Goal: Task Accomplishment & Management: Manage account settings

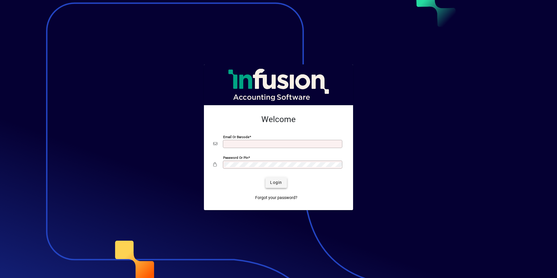
type input "**********"
click at [273, 182] on span "Login" at bounding box center [276, 182] width 12 height 6
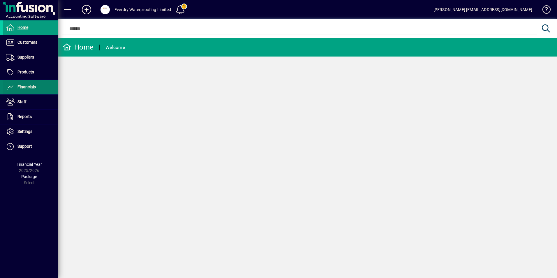
click at [31, 92] on span at bounding box center [30, 87] width 55 height 14
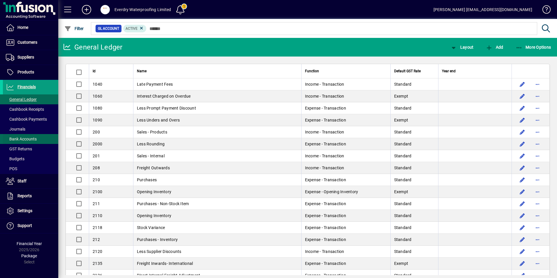
click at [28, 136] on span "Bank Accounts" at bounding box center [20, 139] width 34 height 6
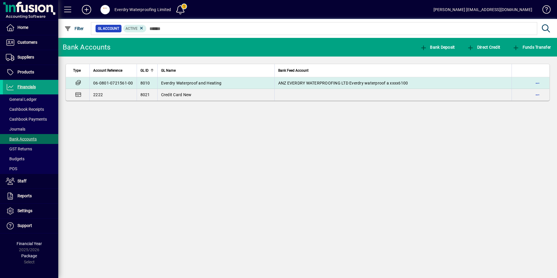
click at [179, 82] on span "Everdry Waterproof and Heating" at bounding box center [191, 83] width 61 height 5
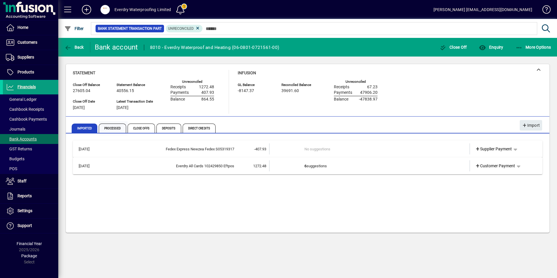
click at [115, 127] on span "Processed" at bounding box center [112, 128] width 27 height 9
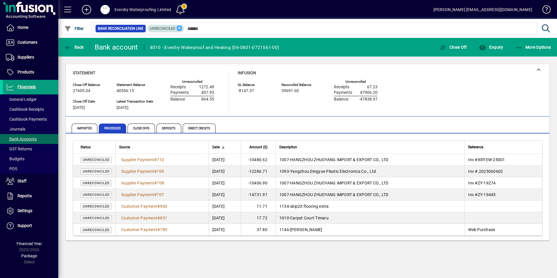
click at [178, 30] on icon at bounding box center [179, 28] width 5 height 5
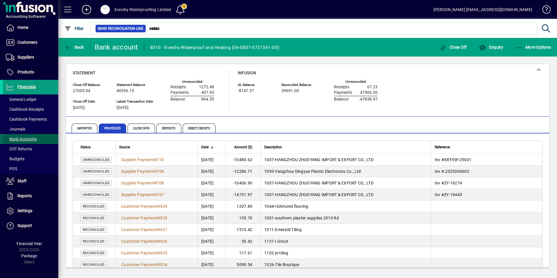
click at [18, 138] on span "Bank Accounts" at bounding box center [21, 139] width 31 height 5
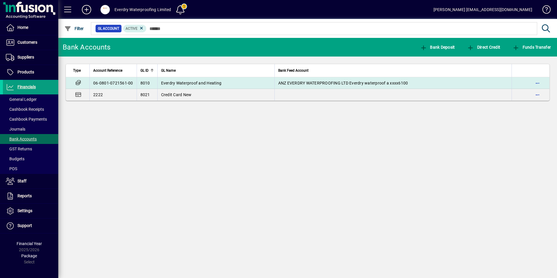
click at [167, 84] on span "Everdry Waterproof and Heating" at bounding box center [191, 83] width 61 height 5
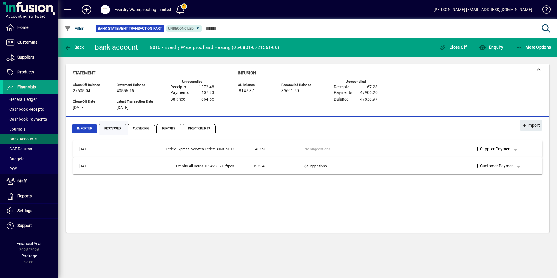
click at [115, 129] on span "Processed" at bounding box center [112, 128] width 27 height 9
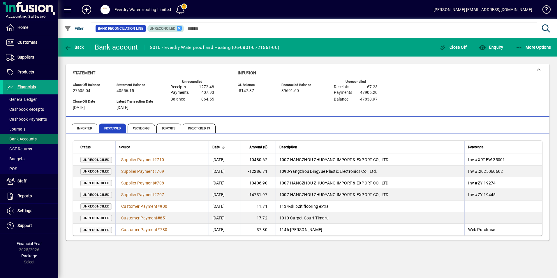
click at [179, 29] on icon at bounding box center [179, 28] width 5 height 5
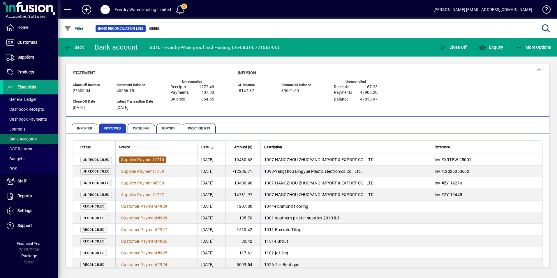
click at [142, 159] on span "Supplier Payment" at bounding box center [137, 159] width 33 height 5
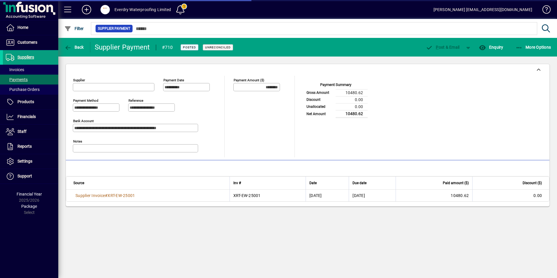
type input "**********"
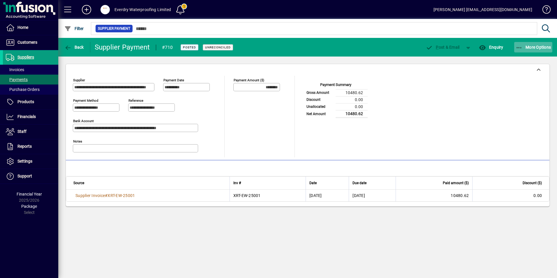
click at [517, 47] on icon "button" at bounding box center [519, 48] width 7 height 6
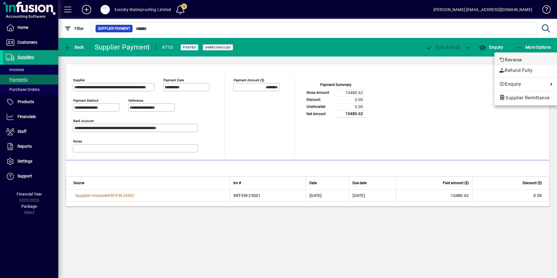
click at [513, 59] on span "Reverse" at bounding box center [526, 60] width 54 height 7
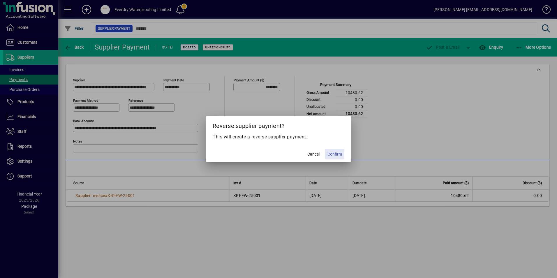
click at [335, 153] on span "Confirm" at bounding box center [335, 154] width 15 height 6
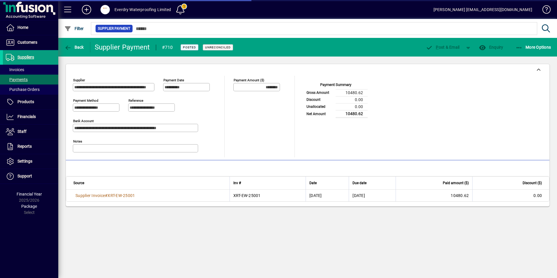
type input "*********"
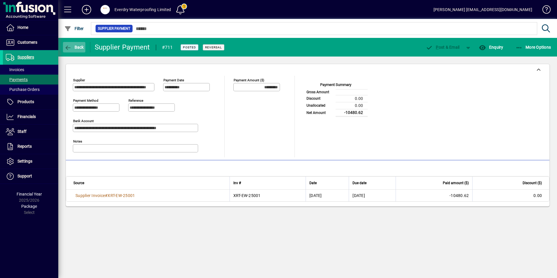
click at [68, 46] on icon "button" at bounding box center [67, 48] width 7 height 6
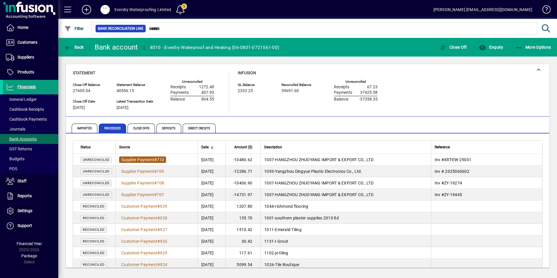
click at [149, 159] on span "Supplier Payment" at bounding box center [137, 159] width 33 height 5
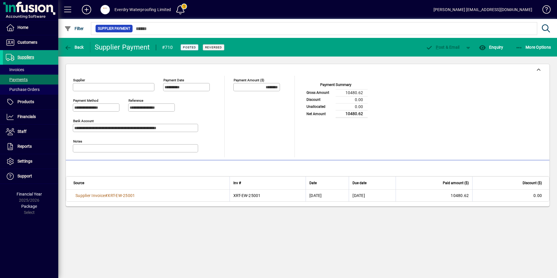
type input "**********"
click at [524, 49] on span "More Options" at bounding box center [534, 47] width 36 height 5
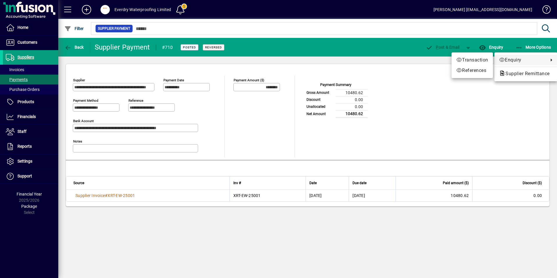
click at [77, 52] on div at bounding box center [278, 139] width 557 height 278
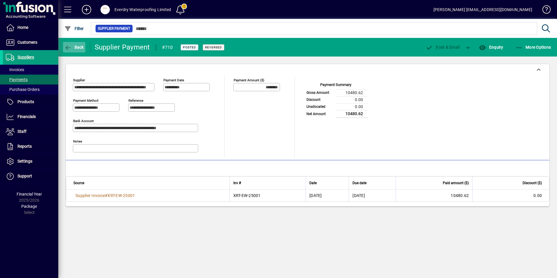
click at [77, 52] on span "button" at bounding box center [74, 47] width 22 height 14
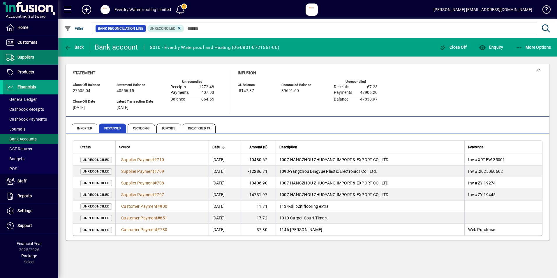
click at [28, 60] on span "Suppliers" at bounding box center [18, 57] width 31 height 7
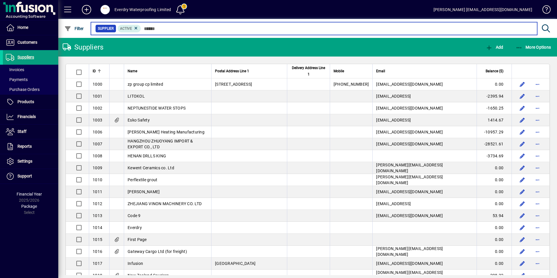
click at [167, 28] on input "text" at bounding box center [337, 28] width 392 height 8
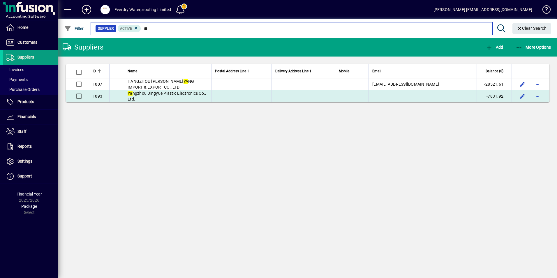
type input "**"
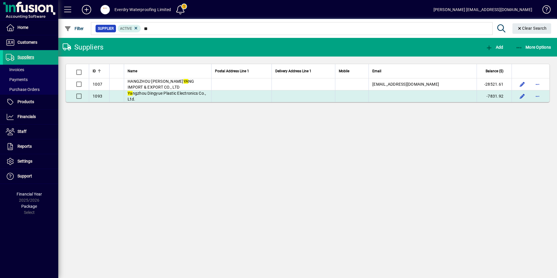
click at [153, 91] on span "Ya ngzhou Dingyue Plastic Electronics Co., Ltd." at bounding box center [167, 96] width 78 height 10
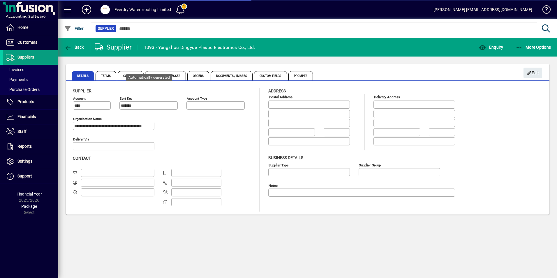
type input "**********"
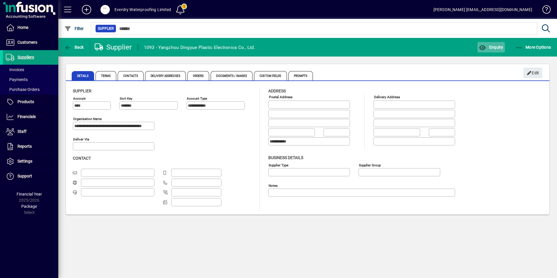
click at [492, 46] on span "Enquiry" at bounding box center [491, 47] width 24 height 5
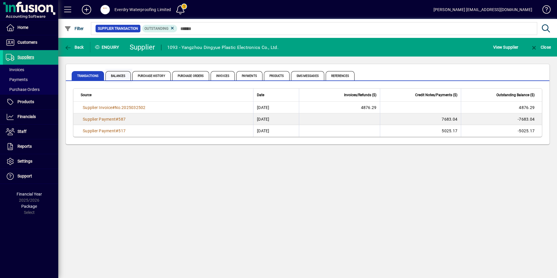
click at [124, 76] on span "Balances" at bounding box center [117, 75] width 25 height 9
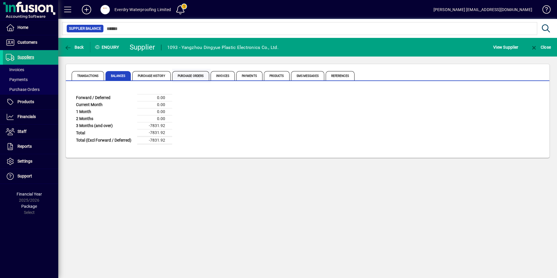
click at [199, 75] on span "Purchase Orders" at bounding box center [190, 75] width 37 height 9
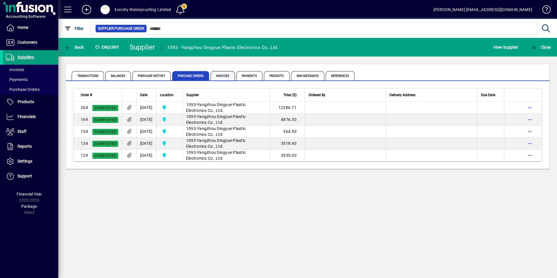
click at [223, 72] on span "Invoices" at bounding box center [223, 75] width 24 height 9
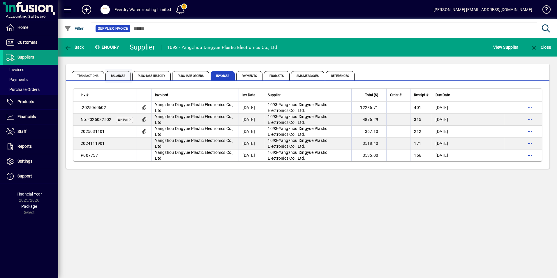
click at [117, 77] on span "Balances" at bounding box center [117, 75] width 25 height 9
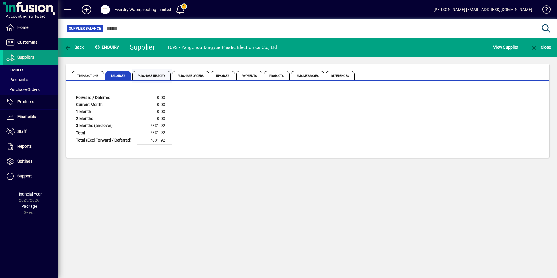
click at [152, 78] on span "Purchase History" at bounding box center [151, 75] width 38 height 9
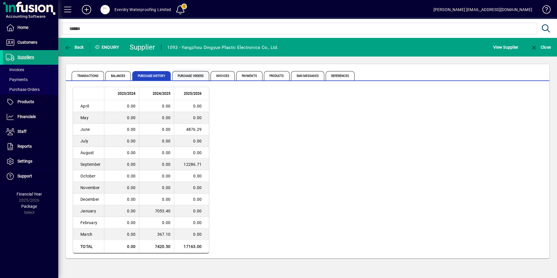
click at [188, 74] on span "Purchase Orders" at bounding box center [190, 75] width 37 height 9
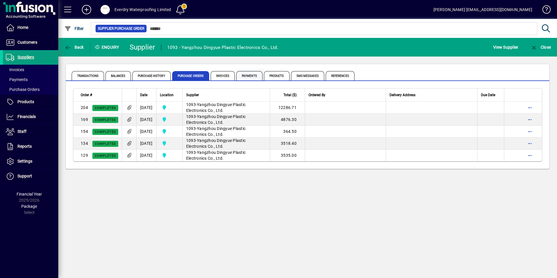
click at [249, 71] on span "Payments" at bounding box center [249, 75] width 26 height 9
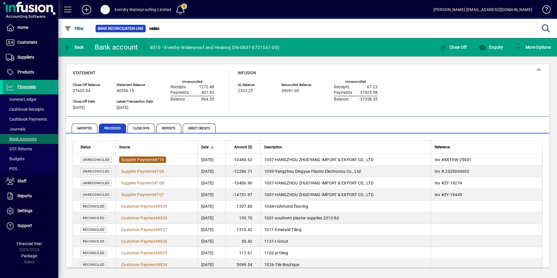
click at [156, 161] on span "#" at bounding box center [155, 159] width 3 height 5
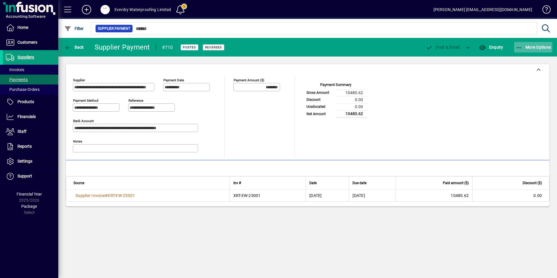
click at [520, 48] on icon "button" at bounding box center [519, 48] width 7 height 6
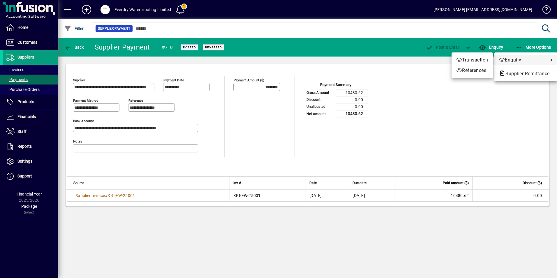
drag, startPoint x: 463, startPoint y: 101, endPoint x: 274, endPoint y: 51, distance: 195.1
click at [462, 101] on div at bounding box center [278, 139] width 557 height 278
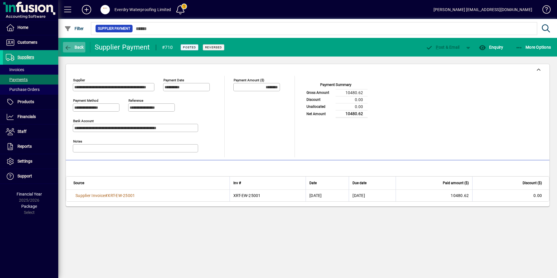
click at [70, 47] on icon "button" at bounding box center [67, 48] width 7 height 6
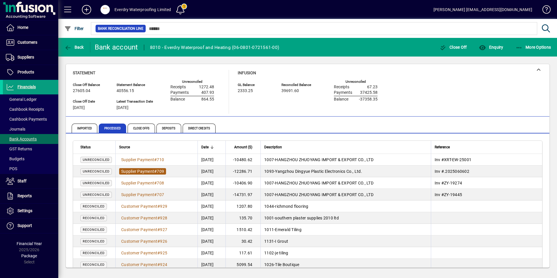
click at [143, 169] on span "Supplier Payment" at bounding box center [137, 171] width 33 height 5
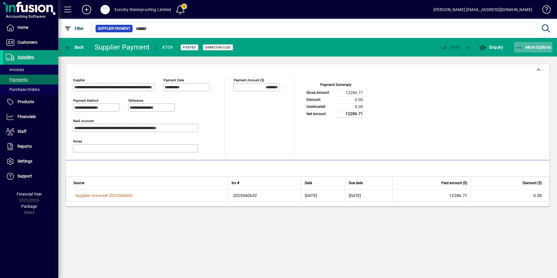
click at [517, 48] on icon "button" at bounding box center [519, 48] width 7 height 6
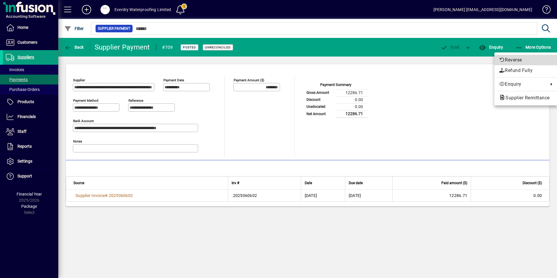
click at [522, 57] on span "Reverse" at bounding box center [526, 60] width 54 height 7
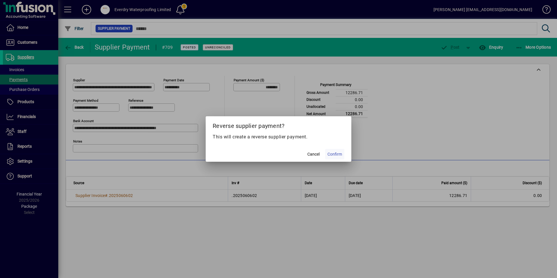
click at [333, 156] on span "Confirm" at bounding box center [335, 154] width 15 height 6
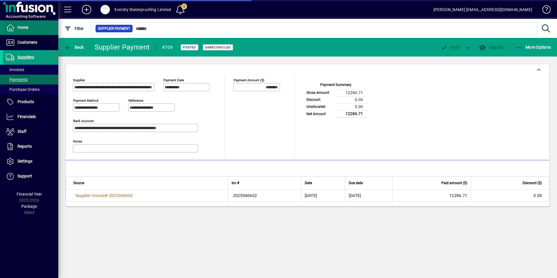
type input "*********"
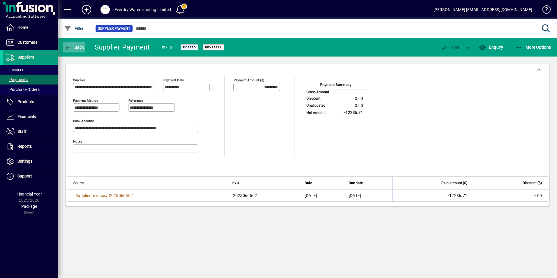
click at [78, 45] on span "Back" at bounding box center [74, 47] width 20 height 5
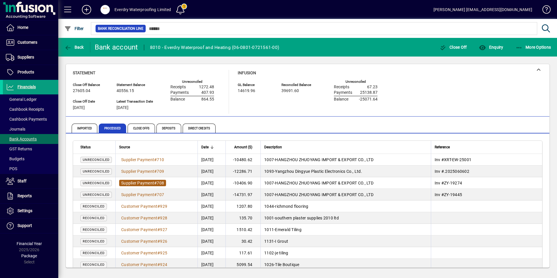
click at [153, 183] on span "Supplier Payment" at bounding box center [137, 183] width 33 height 5
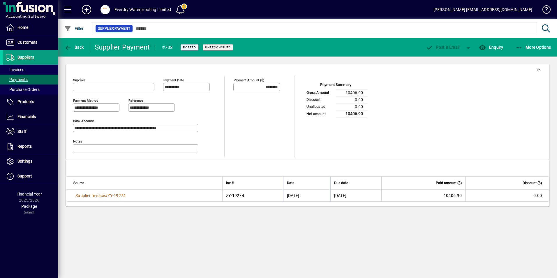
type input "**********"
click at [517, 47] on icon "button" at bounding box center [519, 48] width 7 height 6
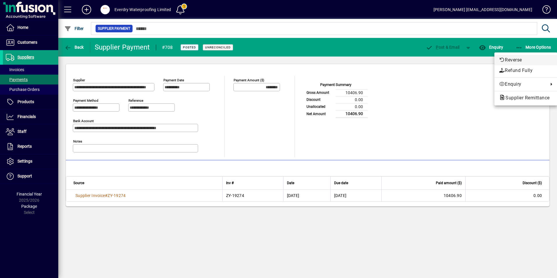
click at [513, 57] on span "Reverse" at bounding box center [526, 60] width 54 height 7
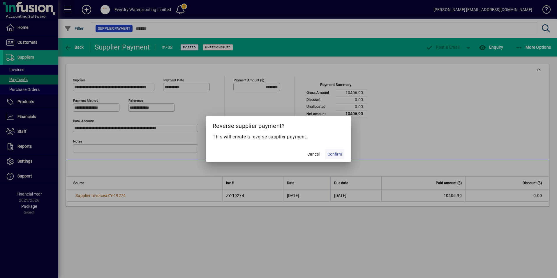
click at [339, 158] on span at bounding box center [334, 154] width 19 height 14
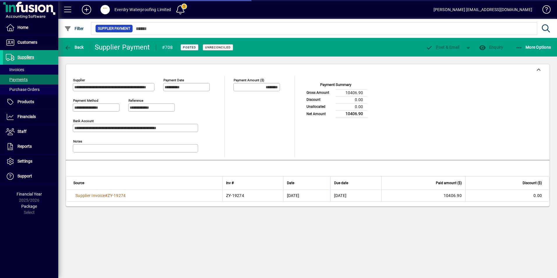
type input "*********"
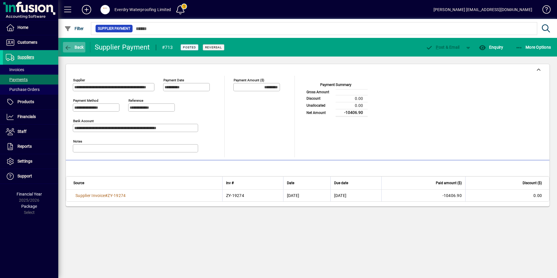
click at [77, 48] on span "Back" at bounding box center [74, 47] width 20 height 5
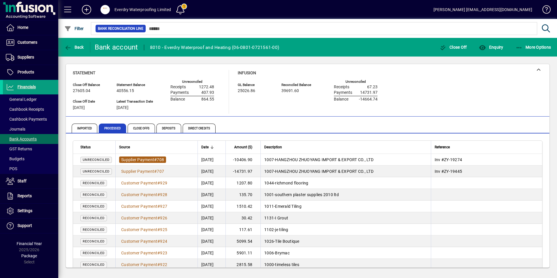
click at [146, 161] on span "Supplier Payment" at bounding box center [137, 159] width 33 height 5
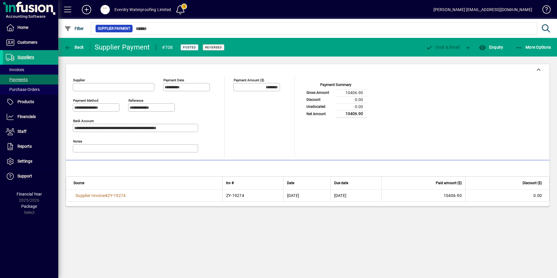
type input "**********"
click at [518, 46] on icon "button" at bounding box center [519, 48] width 7 height 6
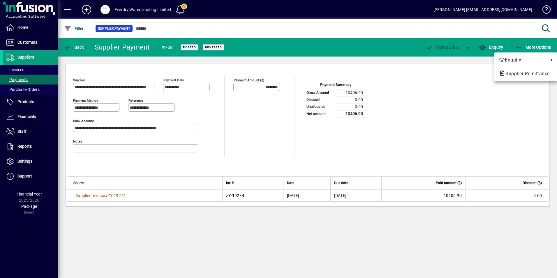
click at [77, 45] on div at bounding box center [278, 139] width 557 height 278
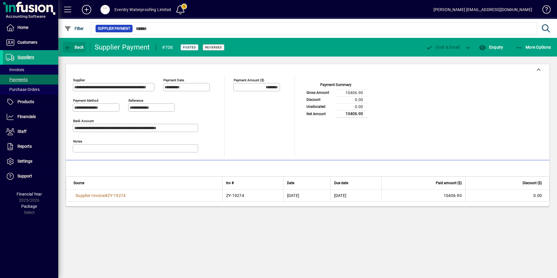
click at [77, 45] on span "Back" at bounding box center [74, 47] width 20 height 5
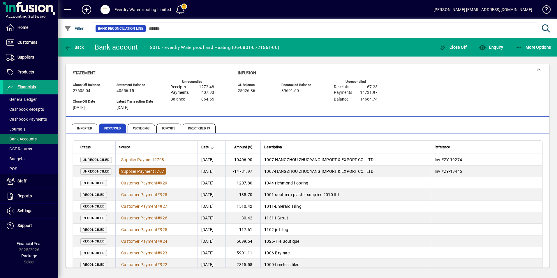
click at [149, 172] on span "Supplier Payment" at bounding box center [137, 171] width 33 height 5
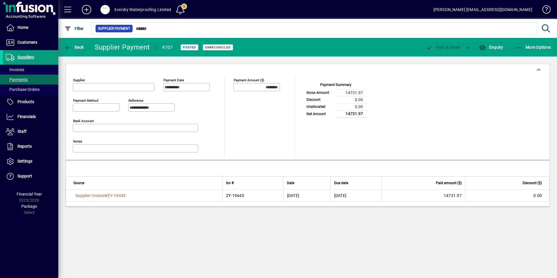
type input "**********"
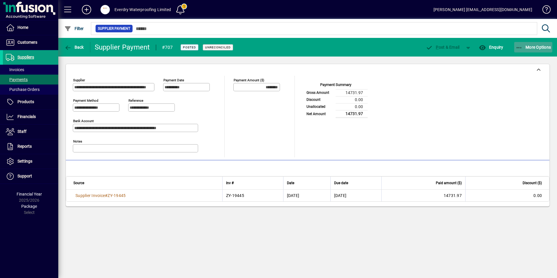
click at [522, 42] on span "button" at bounding box center [533, 47] width 38 height 14
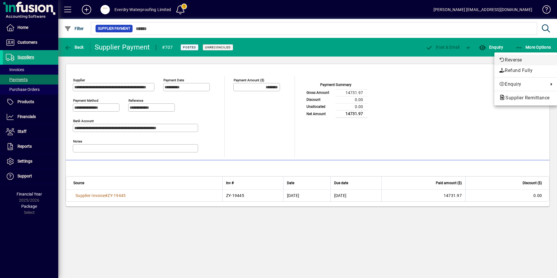
click at [520, 57] on span "Reverse" at bounding box center [526, 60] width 54 height 7
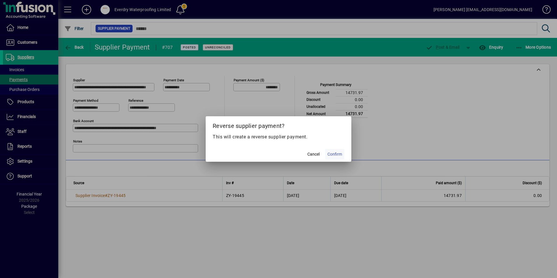
click at [342, 155] on span at bounding box center [334, 154] width 19 height 14
type input "*********"
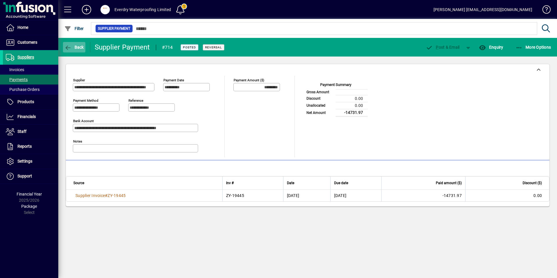
click at [78, 46] on span "Back" at bounding box center [74, 47] width 20 height 5
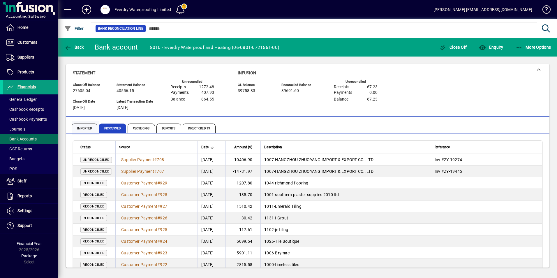
click at [91, 125] on span "Imported" at bounding box center [85, 128] width 26 height 9
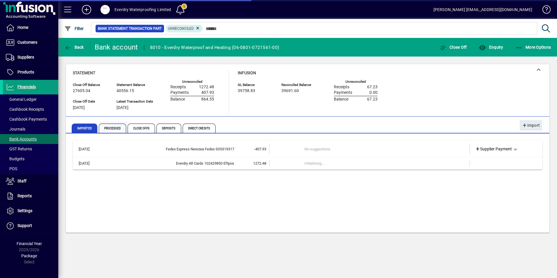
click at [108, 128] on span "Processed" at bounding box center [112, 128] width 27 height 9
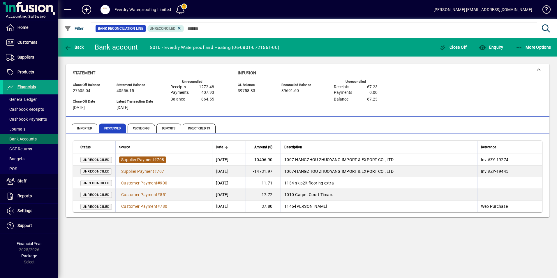
click at [161, 158] on span "708" at bounding box center [160, 159] width 7 height 5
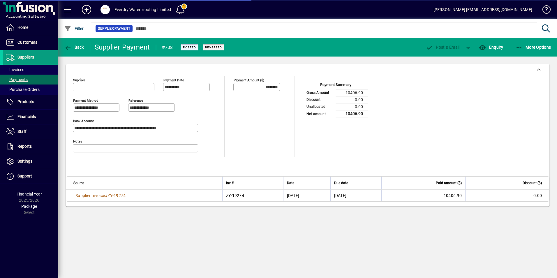
type input "**********"
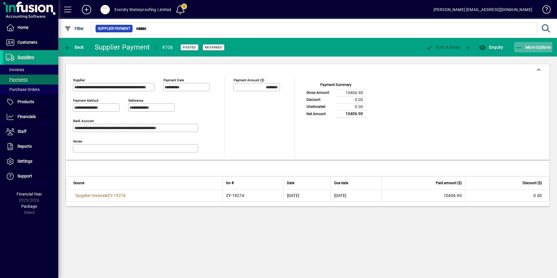
click at [522, 47] on icon "button" at bounding box center [519, 48] width 7 height 6
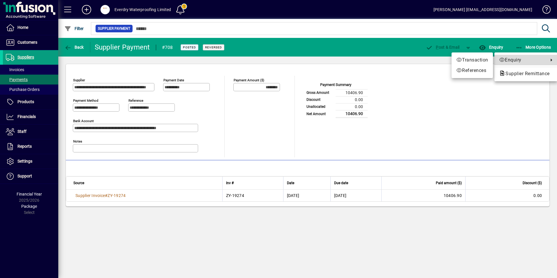
click at [521, 63] on span "Enquiry" at bounding box center [522, 60] width 47 height 7
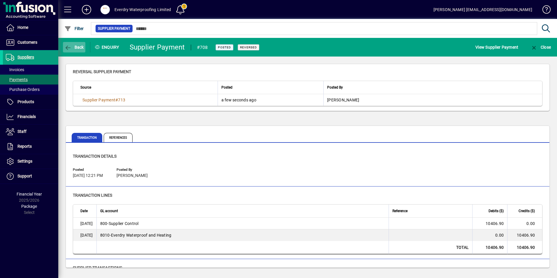
click at [78, 51] on span "button" at bounding box center [74, 47] width 22 height 14
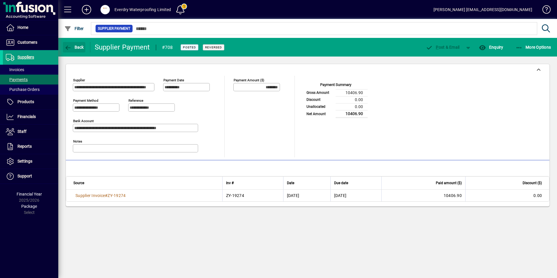
click at [78, 51] on span "button" at bounding box center [74, 47] width 22 height 14
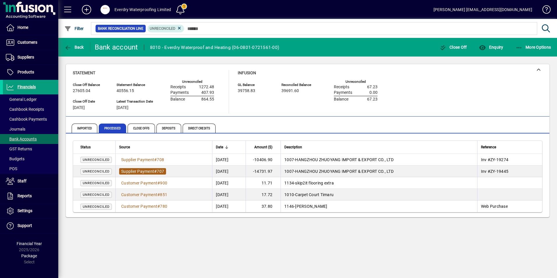
click at [133, 170] on span "Supplier Payment" at bounding box center [137, 171] width 33 height 5
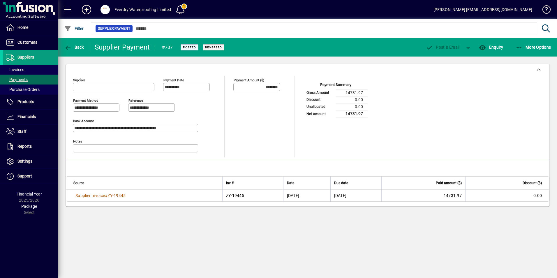
type input "**********"
click at [523, 46] on span "More Options" at bounding box center [534, 47] width 36 height 5
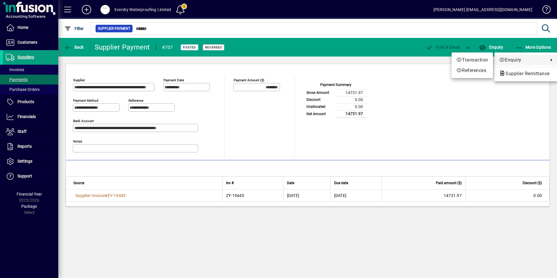
drag, startPoint x: 371, startPoint y: 113, endPoint x: 362, endPoint y: 113, distance: 8.7
click at [371, 112] on div at bounding box center [278, 139] width 557 height 278
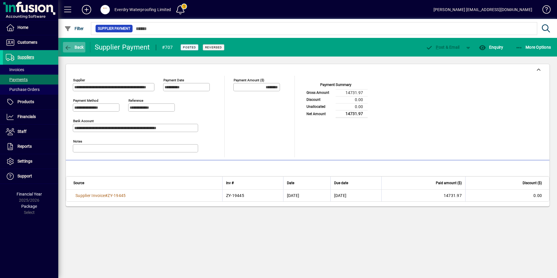
click at [70, 46] on icon "button" at bounding box center [67, 48] width 7 height 6
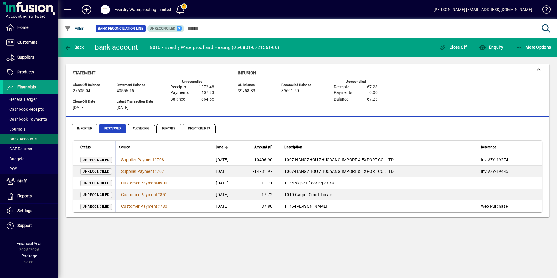
click at [179, 31] on icon at bounding box center [179, 28] width 5 height 5
